Goal: Contribute content: Add original content to the website for others to see

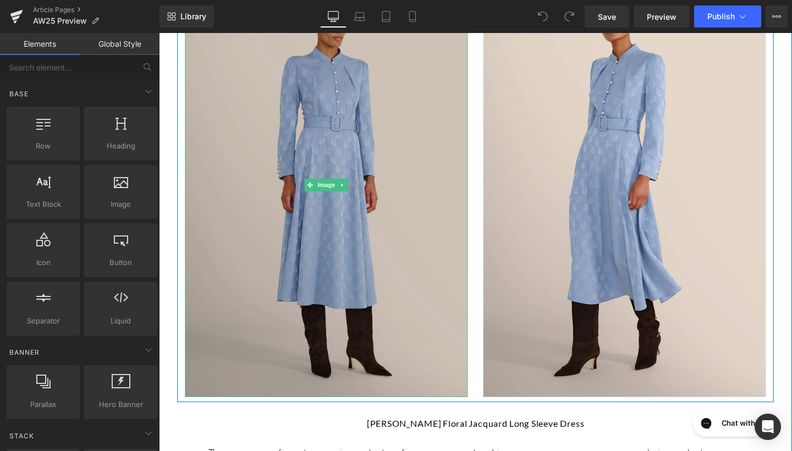
scroll to position [2056, 0]
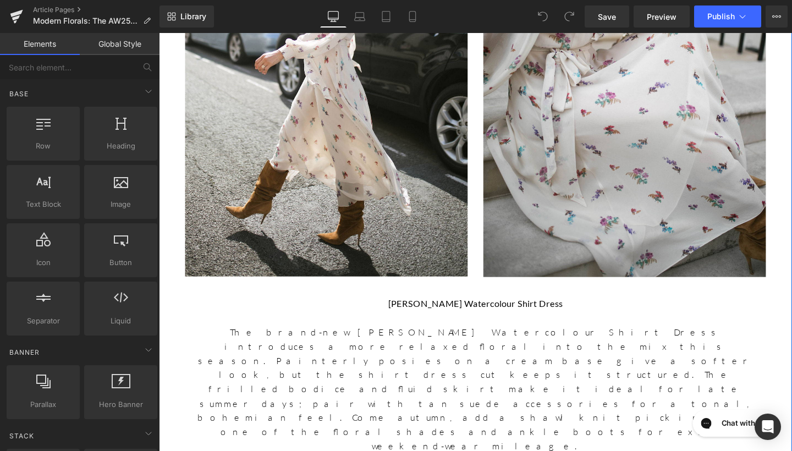
scroll to position [2227, 0]
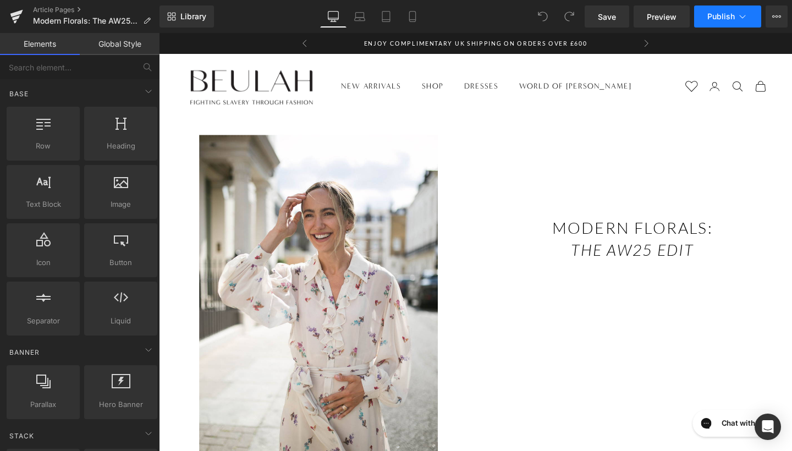
click at [711, 20] on span "Publish" at bounding box center [720, 16] width 27 height 9
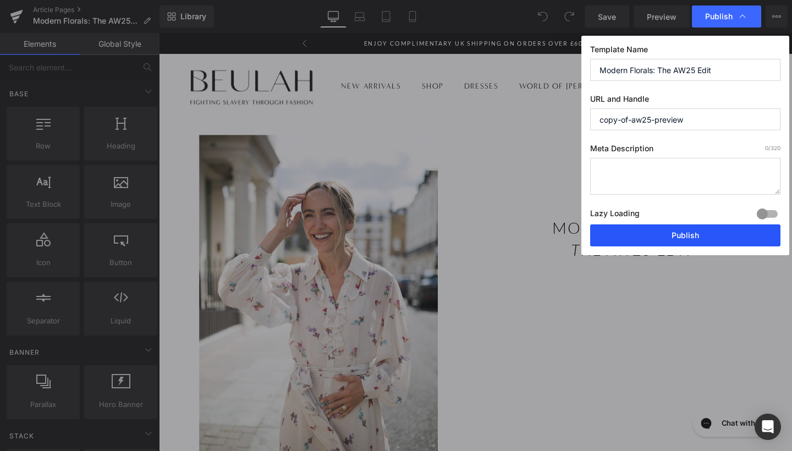
click at [0, 0] on button "Publish" at bounding box center [0, 0] width 0 height 0
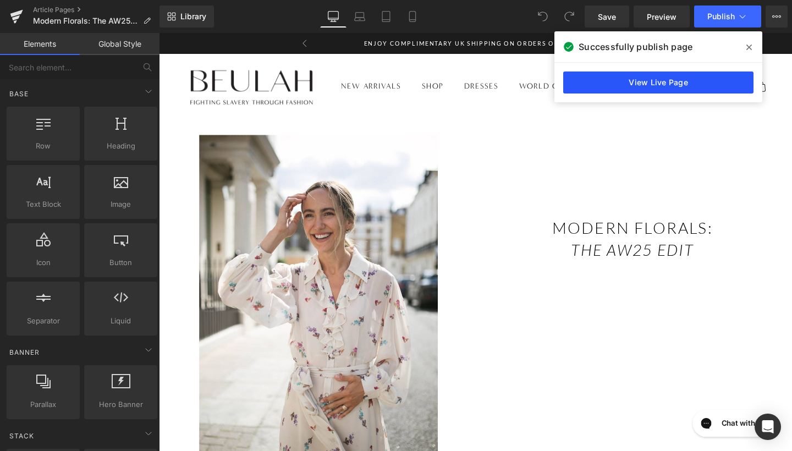
click at [586, 76] on link "View Live Page" at bounding box center [658, 82] width 190 height 22
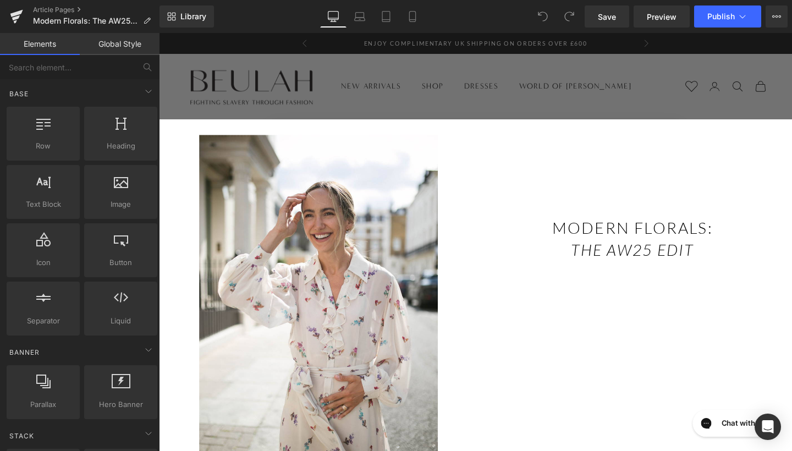
click at [422, 103] on div "Close dialog Take 10% off your first order Plus, stay up to date with our lates…" at bounding box center [491, 252] width 665 height 439
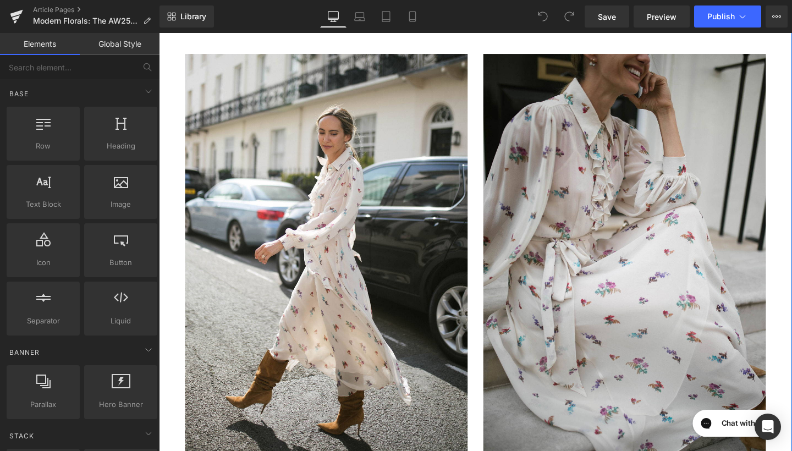
scroll to position [2039, 0]
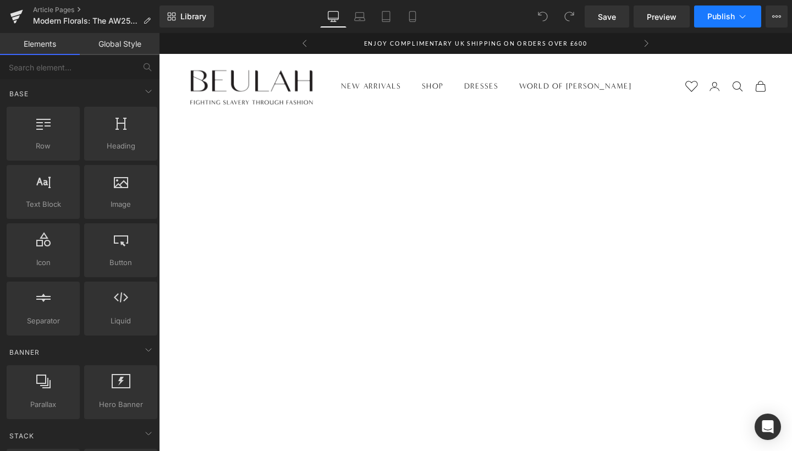
click at [721, 16] on span "Publish" at bounding box center [720, 16] width 27 height 9
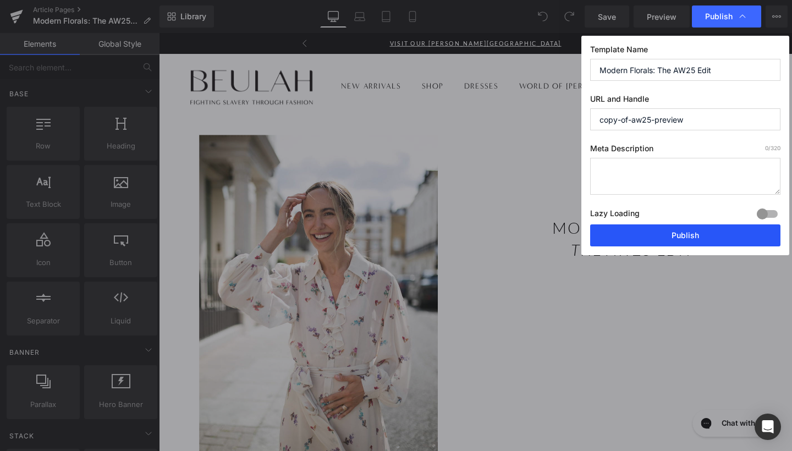
click at [651, 232] on button "Publish" at bounding box center [685, 235] width 190 height 22
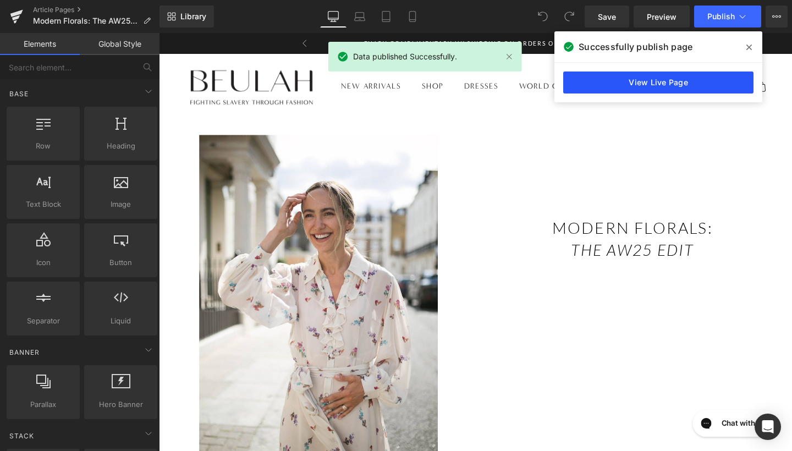
click at [703, 85] on link "View Live Page" at bounding box center [658, 82] width 190 height 22
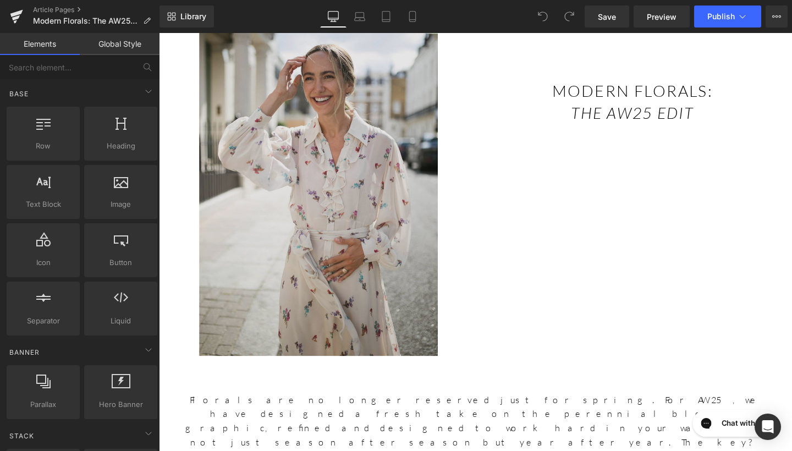
scroll to position [145, 0]
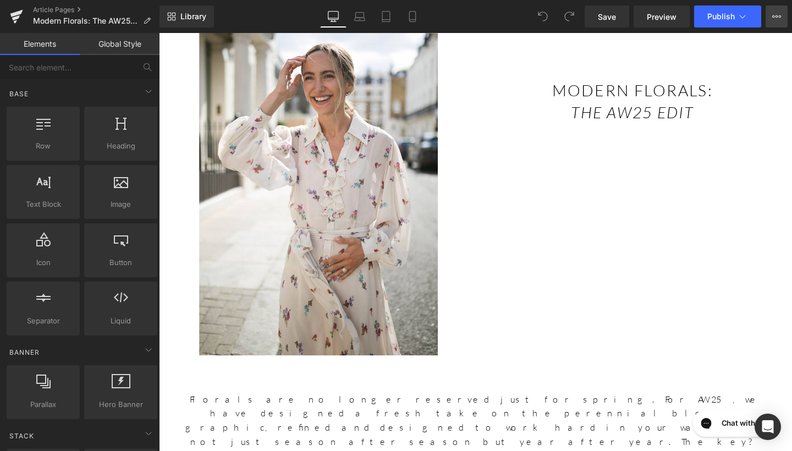
click at [781, 15] on button "View Live Page View with current Template Save Template to Library Schedule Pub…" at bounding box center [776, 16] width 22 height 22
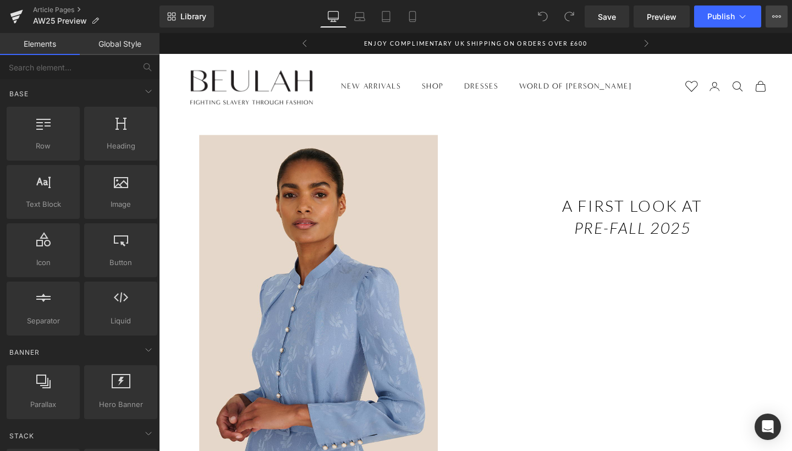
click at [772, 17] on button "View Live Page View with current Template Save Template to Library Schedule Pub…" at bounding box center [776, 16] width 22 height 22
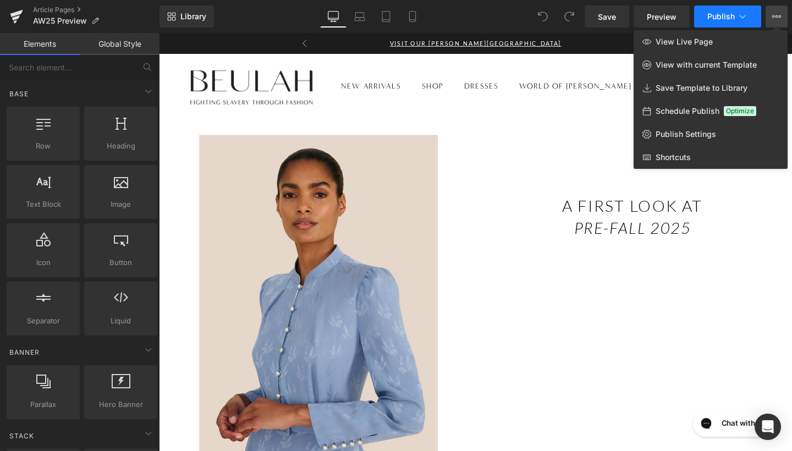
click at [733, 18] on span "Publish" at bounding box center [720, 16] width 27 height 9
click at [304, 45] on div at bounding box center [475, 242] width 633 height 418
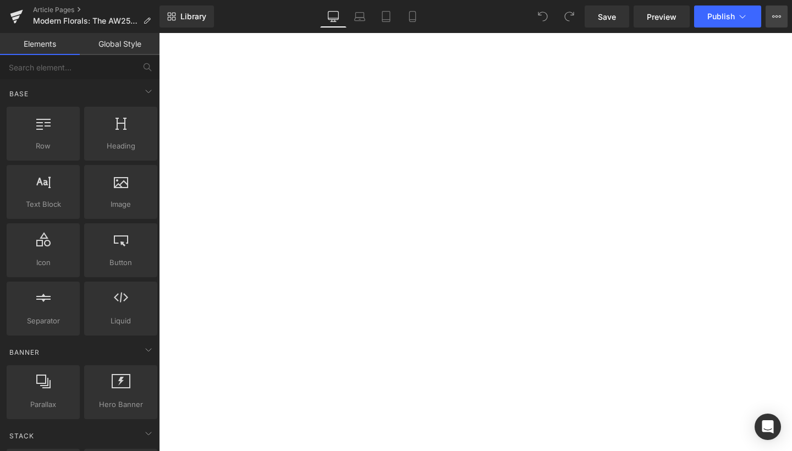
click at [773, 16] on icon at bounding box center [773, 16] width 3 height 2
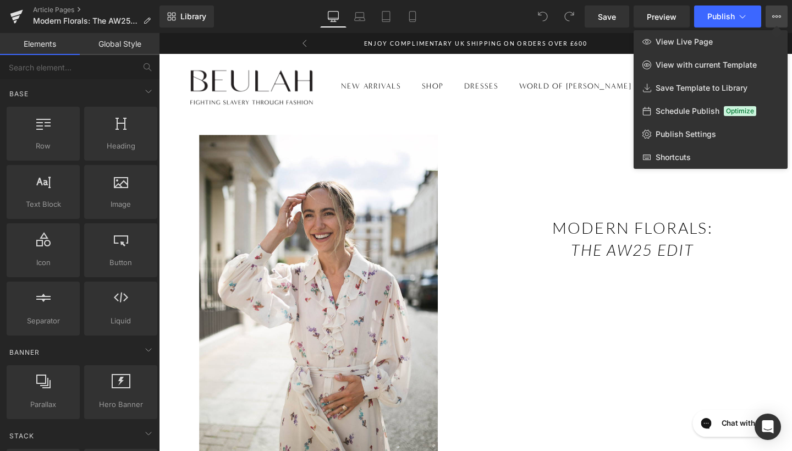
click at [775, 19] on icon at bounding box center [776, 16] width 9 height 9
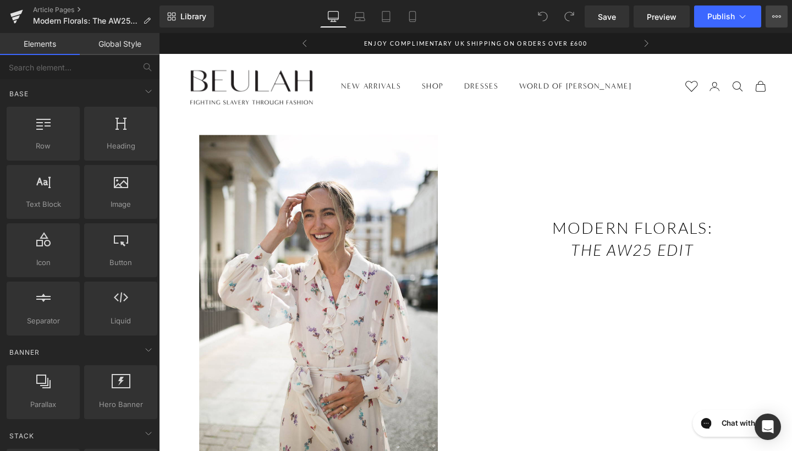
click at [772, 19] on icon at bounding box center [776, 16] width 9 height 9
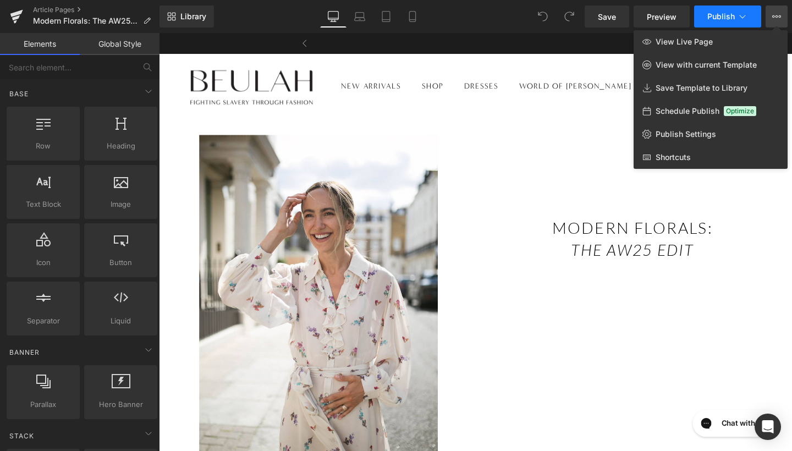
click at [736, 15] on button "Publish" at bounding box center [727, 16] width 67 height 22
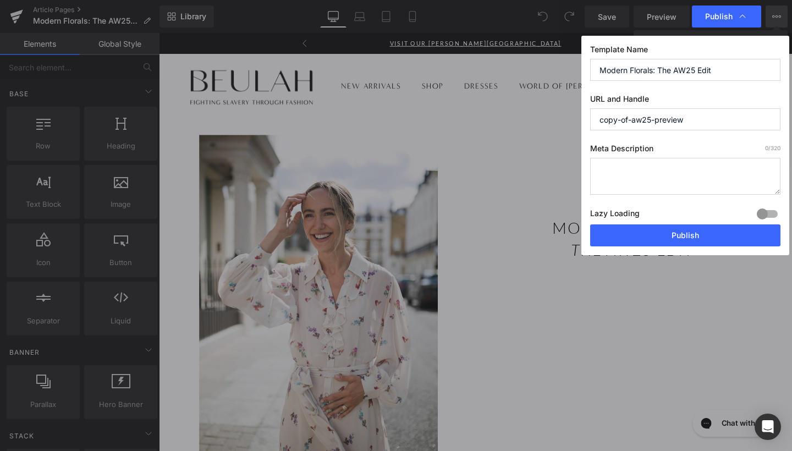
drag, startPoint x: 689, startPoint y: 122, endPoint x: 592, endPoint y: 111, distance: 96.8
click at [0, 0] on input "copy-of-aw25-preview" at bounding box center [0, 0] width 0 height 0
drag, startPoint x: 692, startPoint y: 120, endPoint x: 590, endPoint y: 114, distance: 102.5
click at [0, 0] on input "copy-of-aw25-preview" at bounding box center [0, 0] width 0 height 0
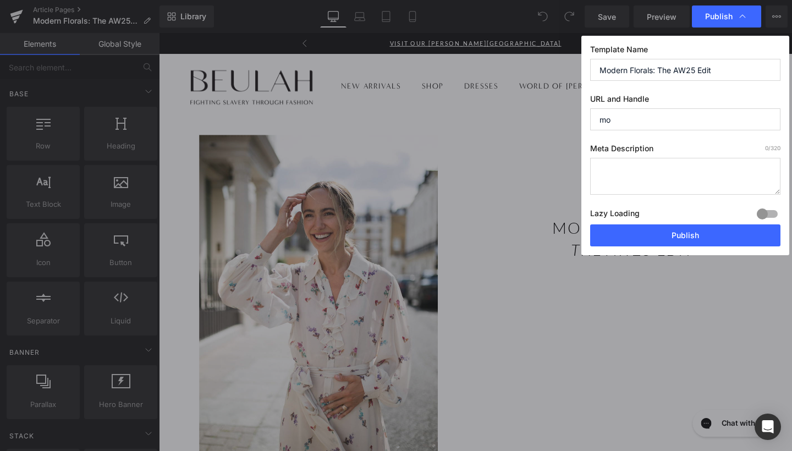
type input "m"
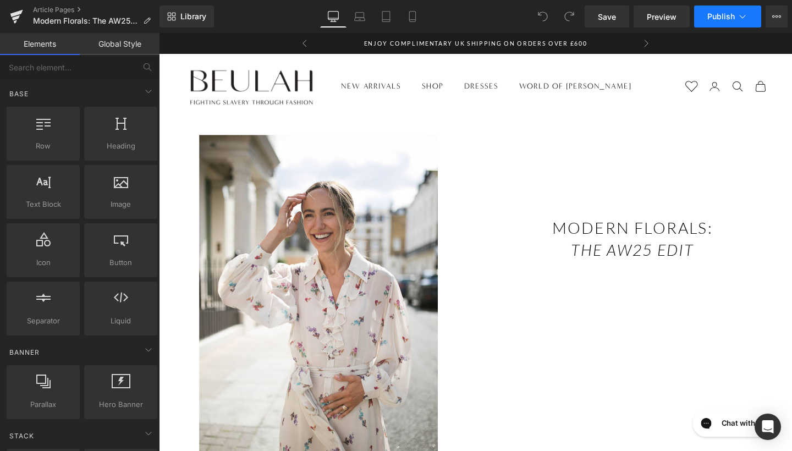
click at [727, 20] on span "Publish" at bounding box center [720, 16] width 27 height 9
click at [608, 19] on span "Save" at bounding box center [607, 17] width 18 height 12
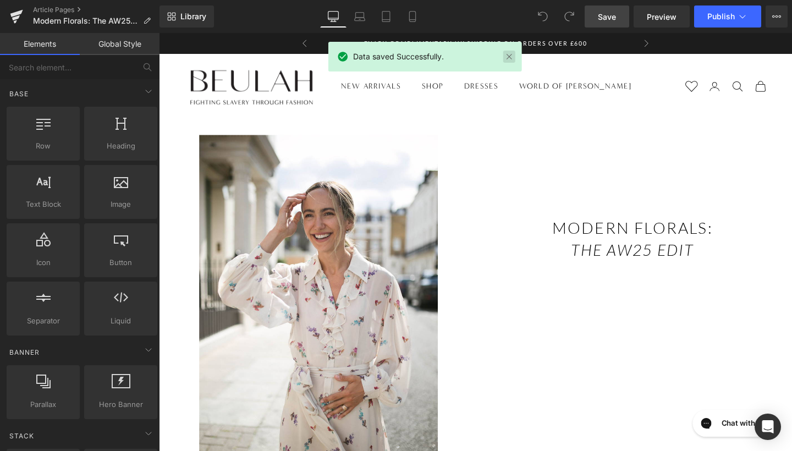
click at [510, 55] on link at bounding box center [509, 57] width 12 height 12
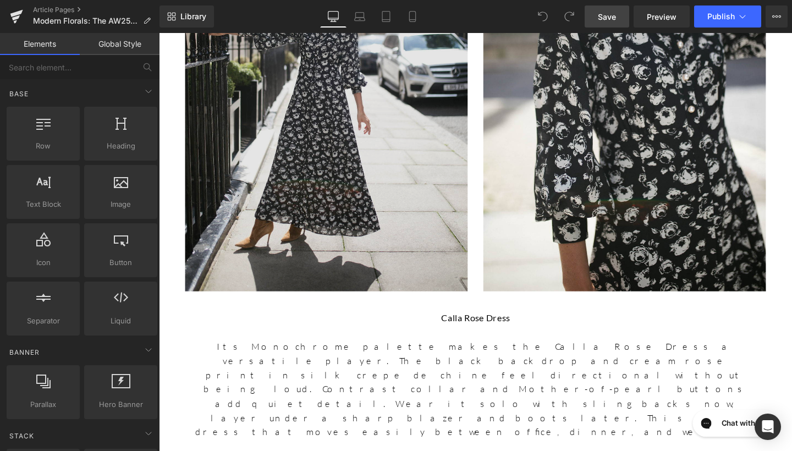
scroll to position [1364, 0]
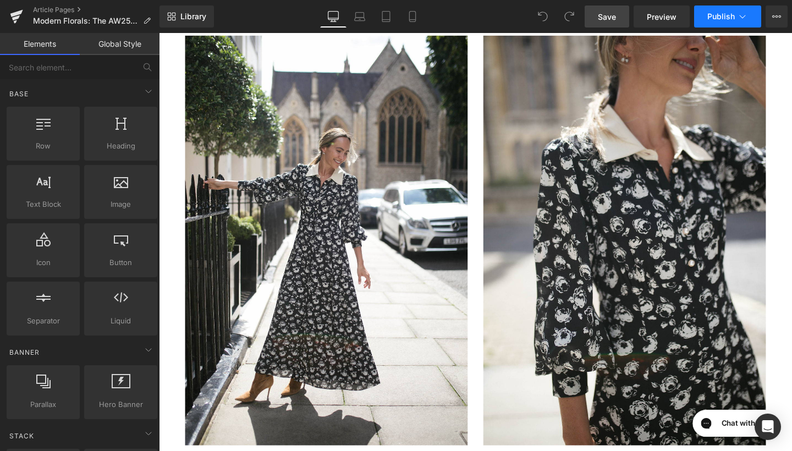
click at [736, 15] on button "Publish" at bounding box center [727, 16] width 67 height 22
click at [766, 19] on button "View Live Page View with current Template Save Template to Library Schedule Pub…" at bounding box center [776, 16] width 22 height 22
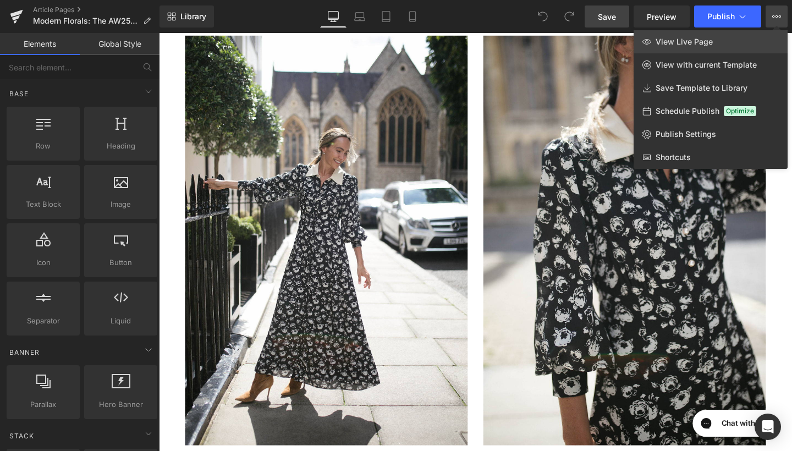
click at [670, 47] on link "View Live Page" at bounding box center [711, 41] width 154 height 23
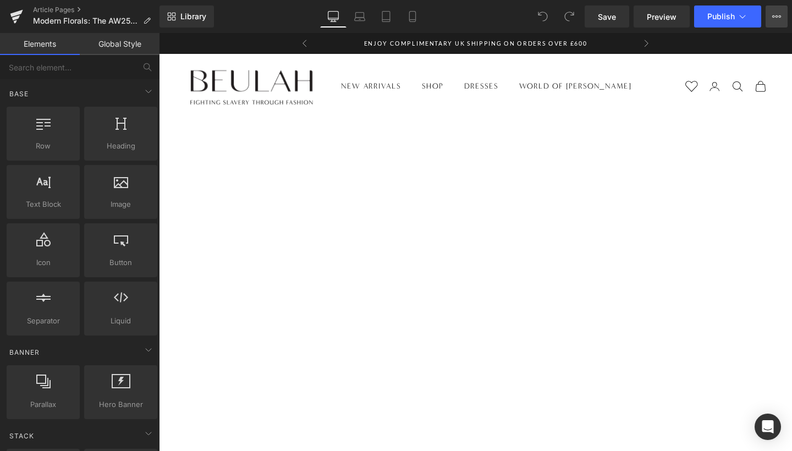
click at [779, 17] on icon at bounding box center [780, 16] width 3 height 2
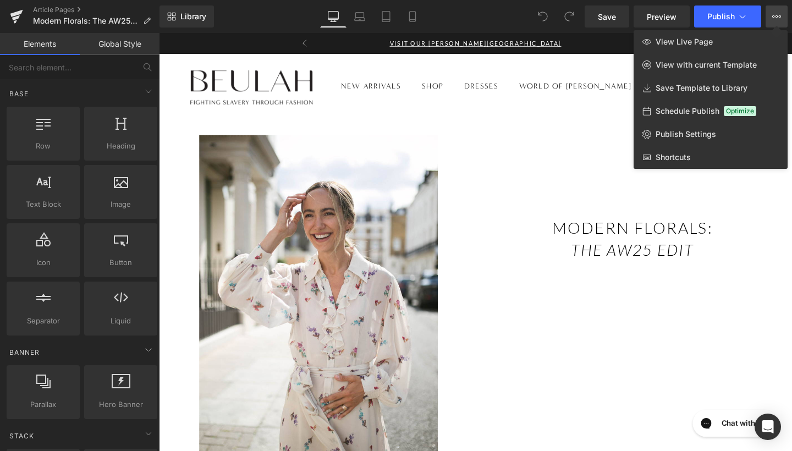
click at [582, 110] on div at bounding box center [475, 242] width 633 height 418
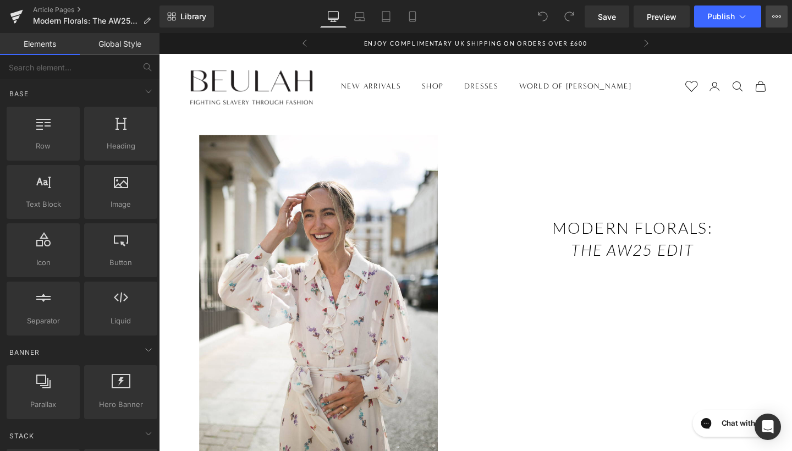
click at [772, 15] on button "View Live Page View with current Template Save Template to Library Schedule Pub…" at bounding box center [776, 16] width 22 height 22
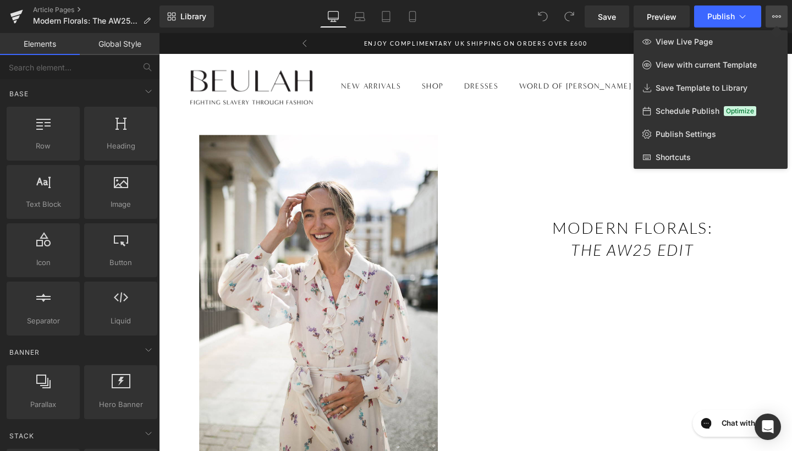
click at [566, 108] on div at bounding box center [475, 242] width 633 height 418
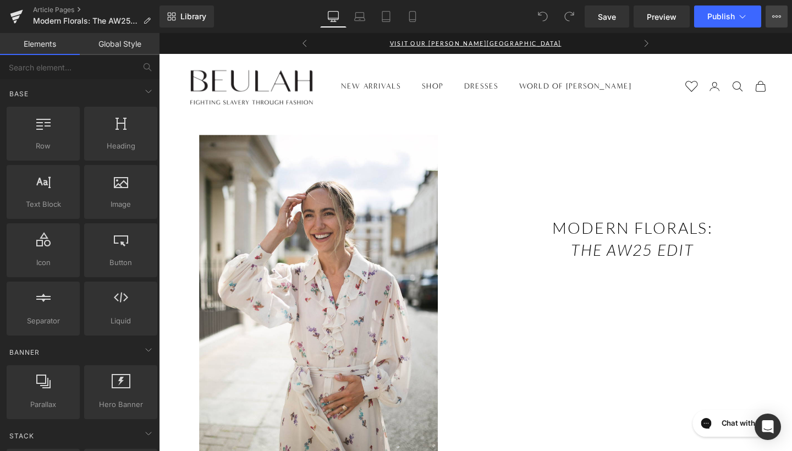
click at [770, 16] on button "View Live Page View with current Template Save Template to Library Schedule Pub…" at bounding box center [776, 16] width 22 height 22
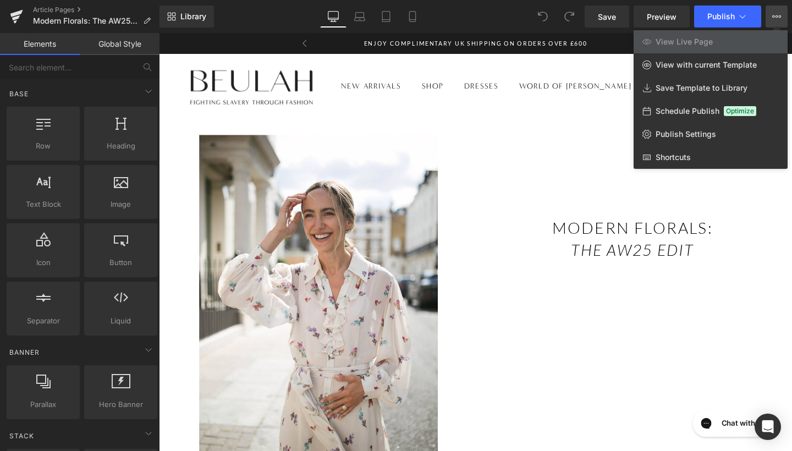
click at [665, 112] on span "Schedule Publish" at bounding box center [688, 111] width 64 height 10
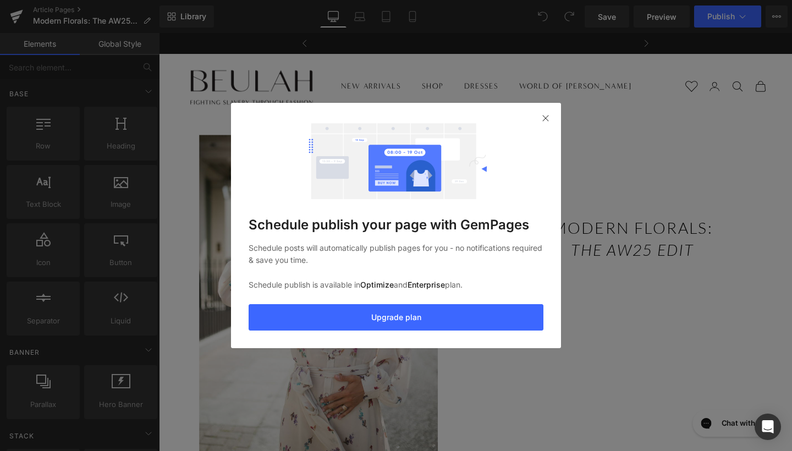
click at [0, 0] on section "Schedule publish your page with GemPages Schedule posts will automatically publ…" at bounding box center [0, 0] width 0 height 0
click at [0, 0] on img at bounding box center [0, 0] width 0 height 0
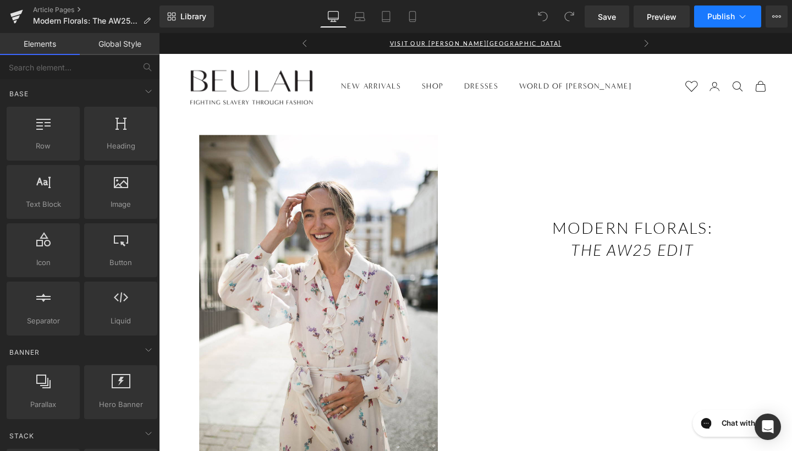
click at [720, 14] on span "Publish" at bounding box center [720, 16] width 27 height 9
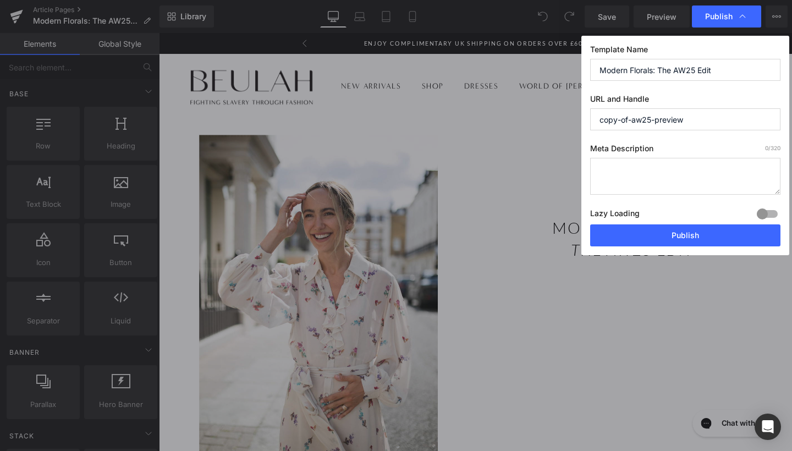
click at [0, 0] on textarea at bounding box center [0, 0] width 0 height 0
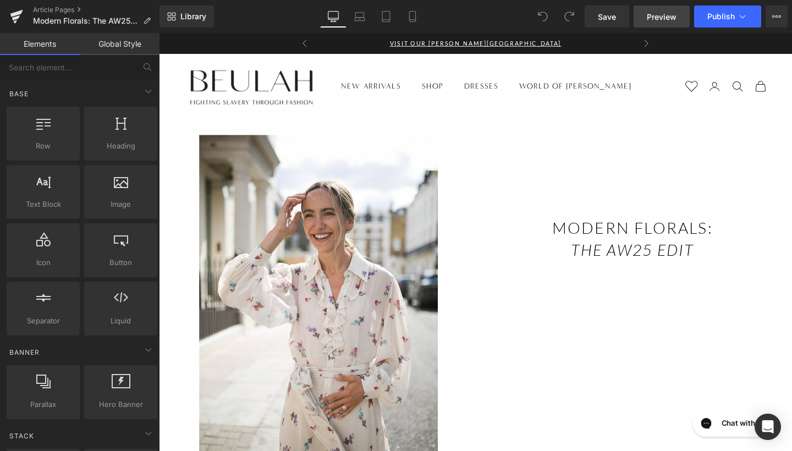
click at [669, 16] on span "Preview" at bounding box center [662, 17] width 30 height 12
click at [752, 15] on button "Publish" at bounding box center [727, 16] width 67 height 22
click at [781, 21] on button "View Live Page View with current Template Save Template to Library Schedule Pub…" at bounding box center [776, 16] width 22 height 22
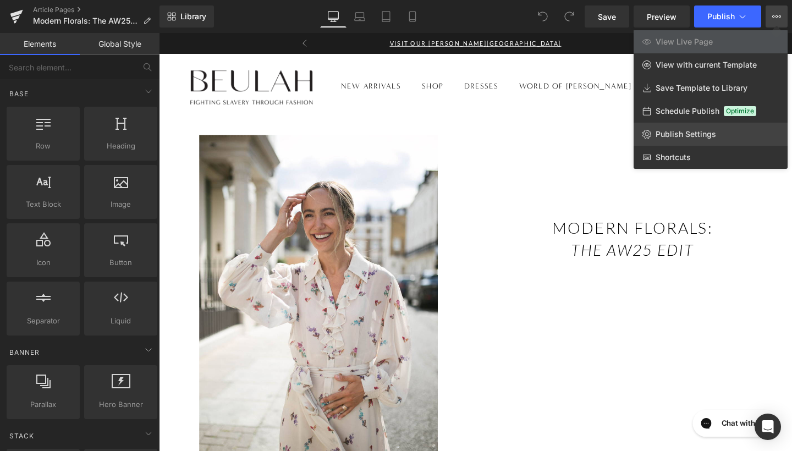
click at [712, 133] on span "Publish Settings" at bounding box center [686, 134] width 60 height 10
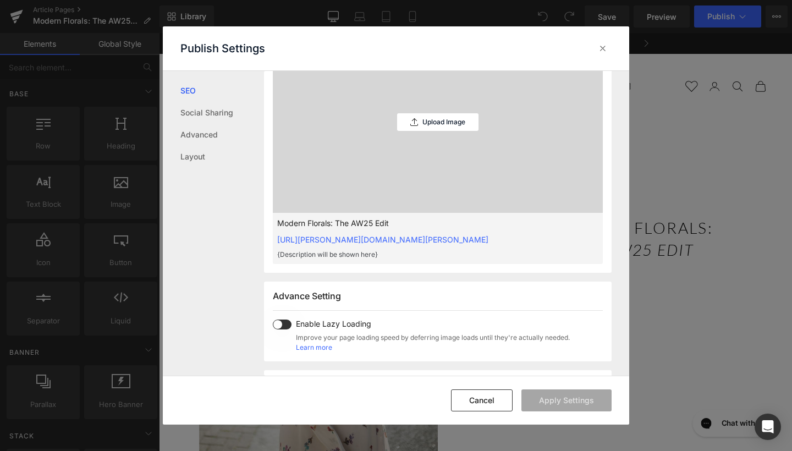
scroll to position [366, 0]
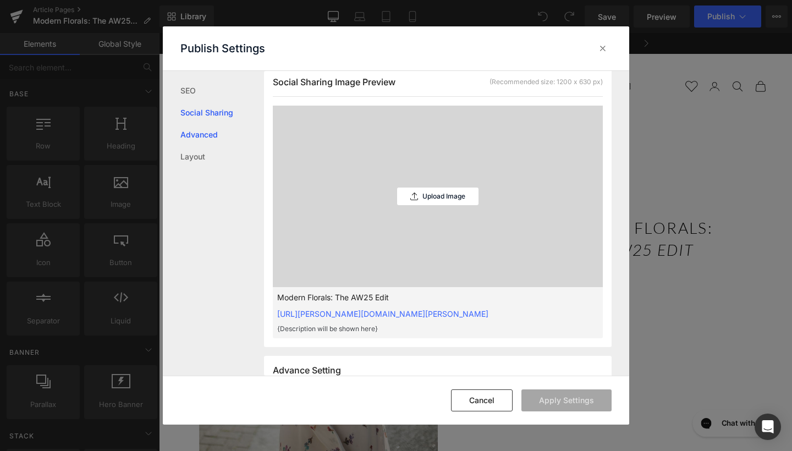
click at [0, 0] on link "Advanced" at bounding box center [0, 0] width 0 height 0
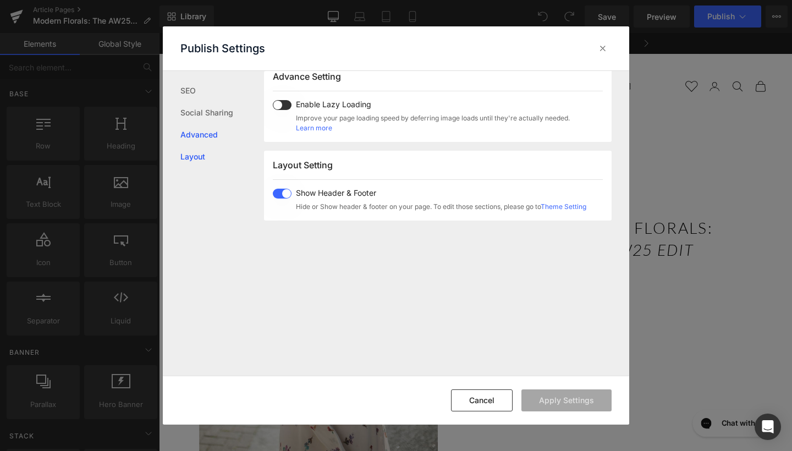
scroll to position [591, 0]
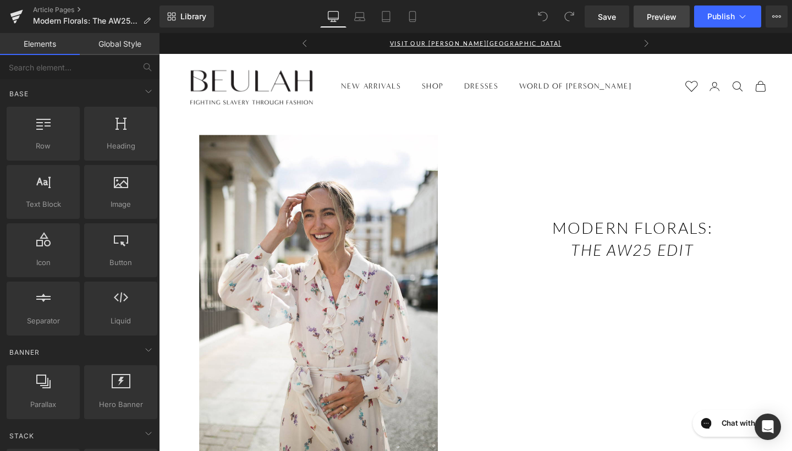
click at [670, 23] on link "Preview" at bounding box center [662, 16] width 56 height 22
click at [777, 15] on icon at bounding box center [776, 16] width 9 height 9
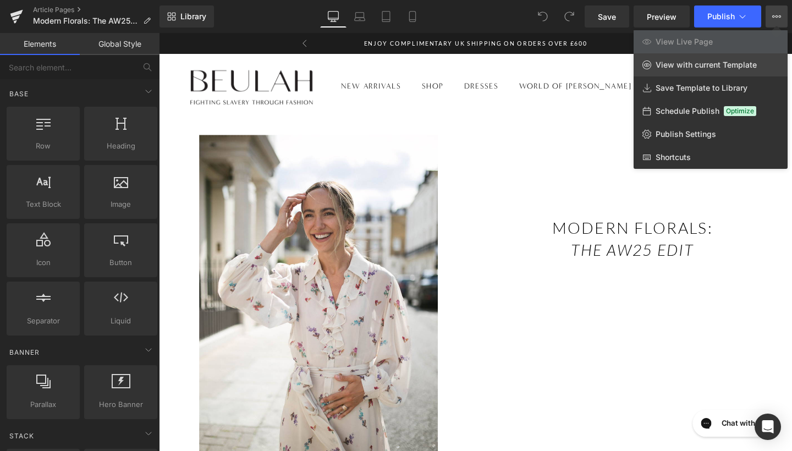
click at [695, 68] on span "View with current Template" at bounding box center [706, 65] width 101 height 10
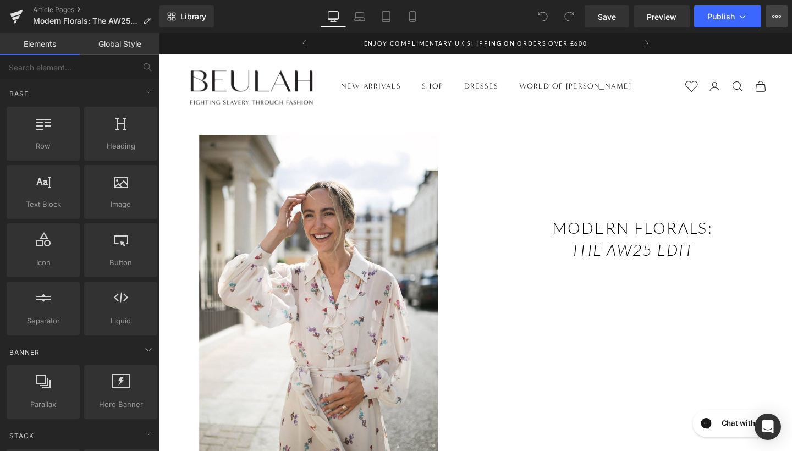
click at [778, 17] on icon at bounding box center [776, 16] width 3 height 2
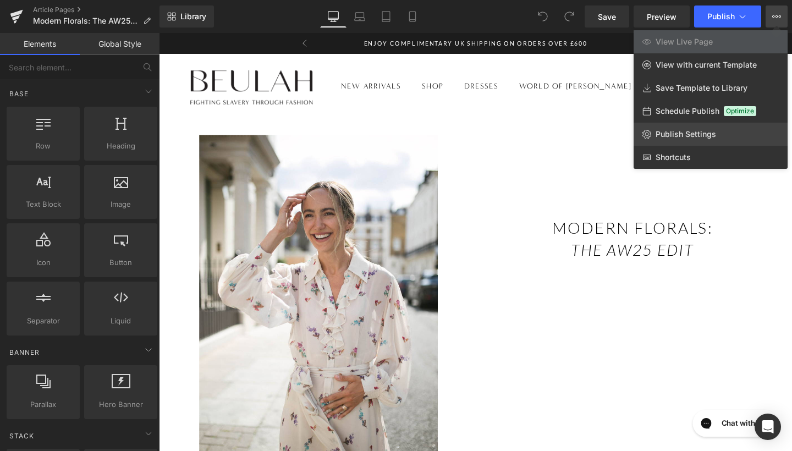
click at [686, 141] on link "Publish Settings" at bounding box center [711, 134] width 154 height 23
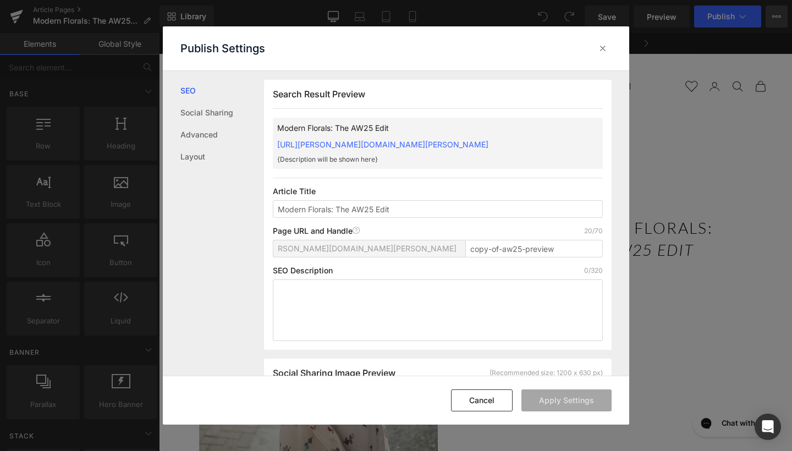
scroll to position [1, 0]
drag, startPoint x: 557, startPoint y: 260, endPoint x: 459, endPoint y: 255, distance: 98.5
click at [0, 0] on div "[URL][PERSON_NAME][DOMAIN_NAME][PERSON_NAME] copy-of-aw25-preview" at bounding box center [0, 0] width 0 height 0
type input "M"
type input "modern-florals-the-aw25-edit"
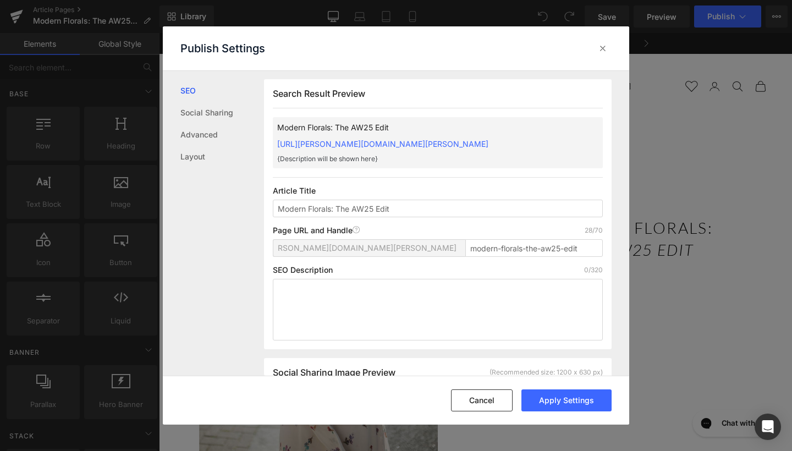
click at [0, 0] on button "Apply Settings" at bounding box center [0, 0] width 0 height 0
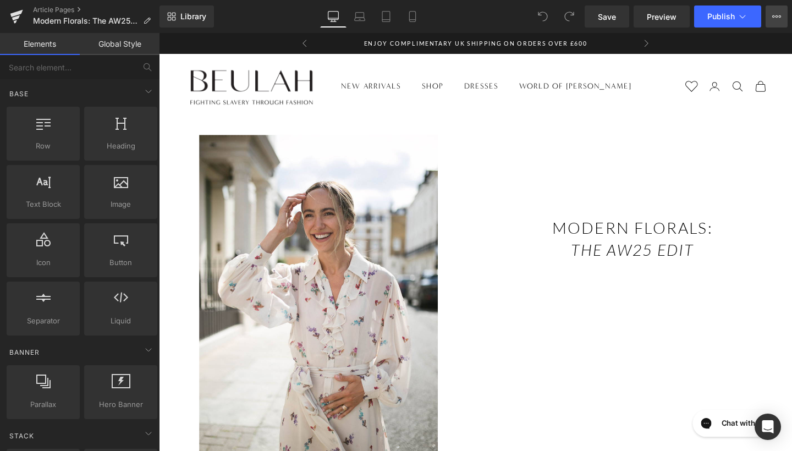
click at [769, 14] on button "View Live Page View with current Template Save Template to Library Schedule Pub…" at bounding box center [776, 16] width 22 height 22
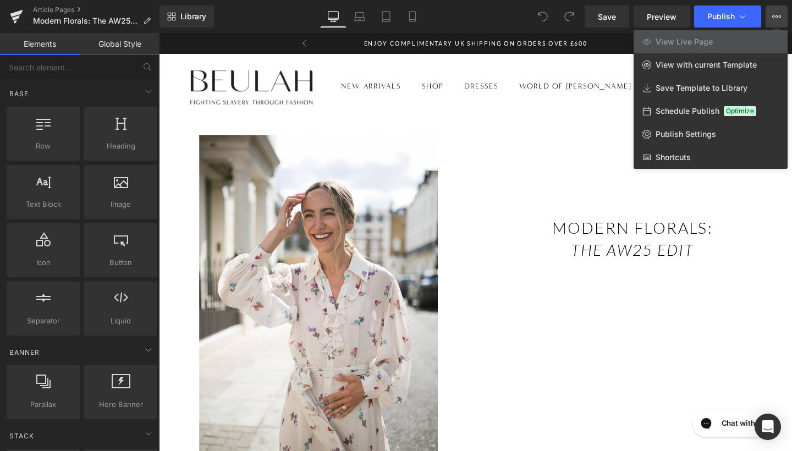
click at [0, 0] on div at bounding box center [0, 0] width 0 height 0
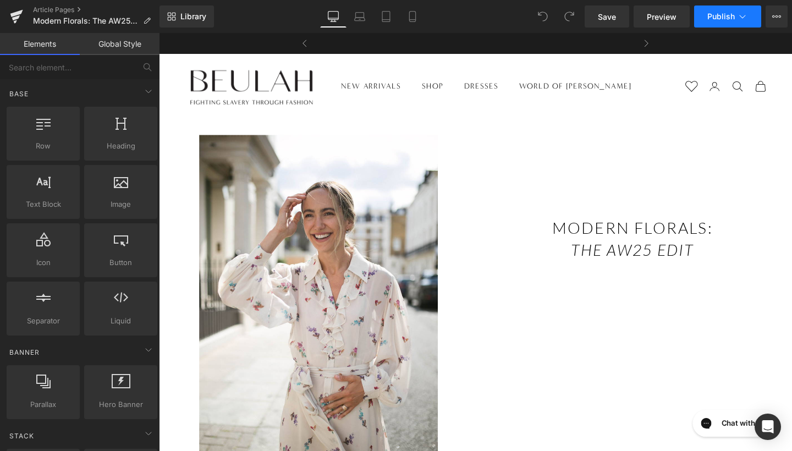
click at [742, 25] on button "Publish" at bounding box center [727, 16] width 67 height 22
click at [711, 10] on button "Publish" at bounding box center [727, 16] width 67 height 22
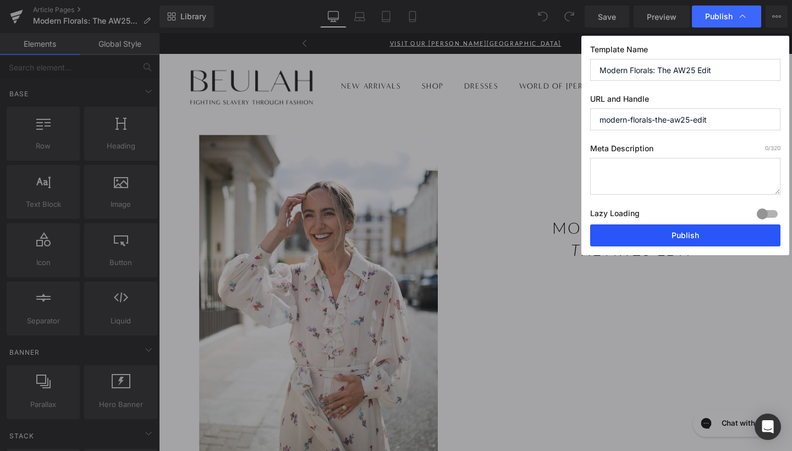
click at [0, 0] on button "Publish" at bounding box center [0, 0] width 0 height 0
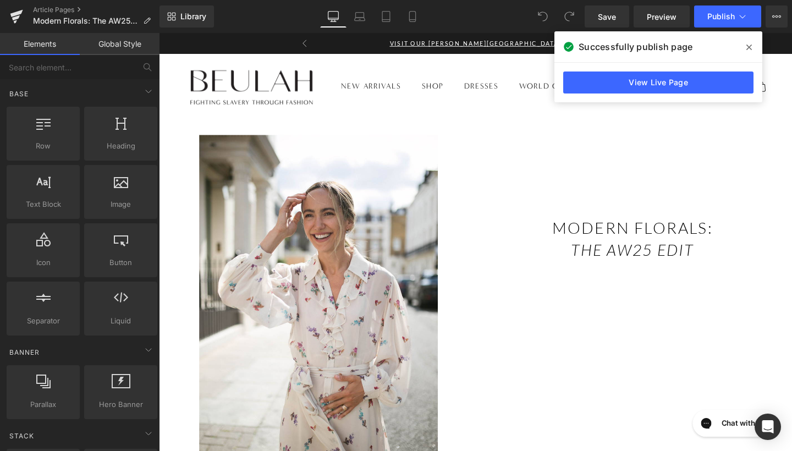
click at [755, 48] on span at bounding box center [749, 47] width 18 height 18
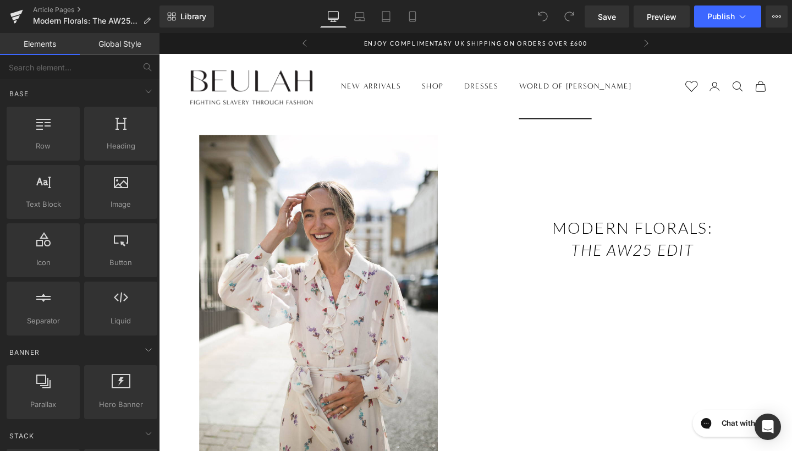
click at [590, 91] on summary "WORLD OF [PERSON_NAME]" at bounding box center [596, 88] width 118 height 13
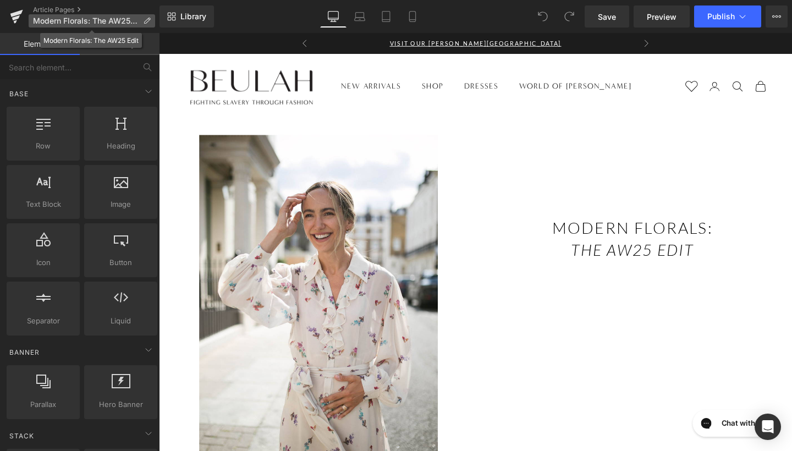
click at [104, 18] on span "Modern Florals: The AW25 Edit" at bounding box center [86, 20] width 106 height 9
click at [82, 10] on link "Article Pages" at bounding box center [96, 9] width 126 height 9
